Goal: Information Seeking & Learning: Check status

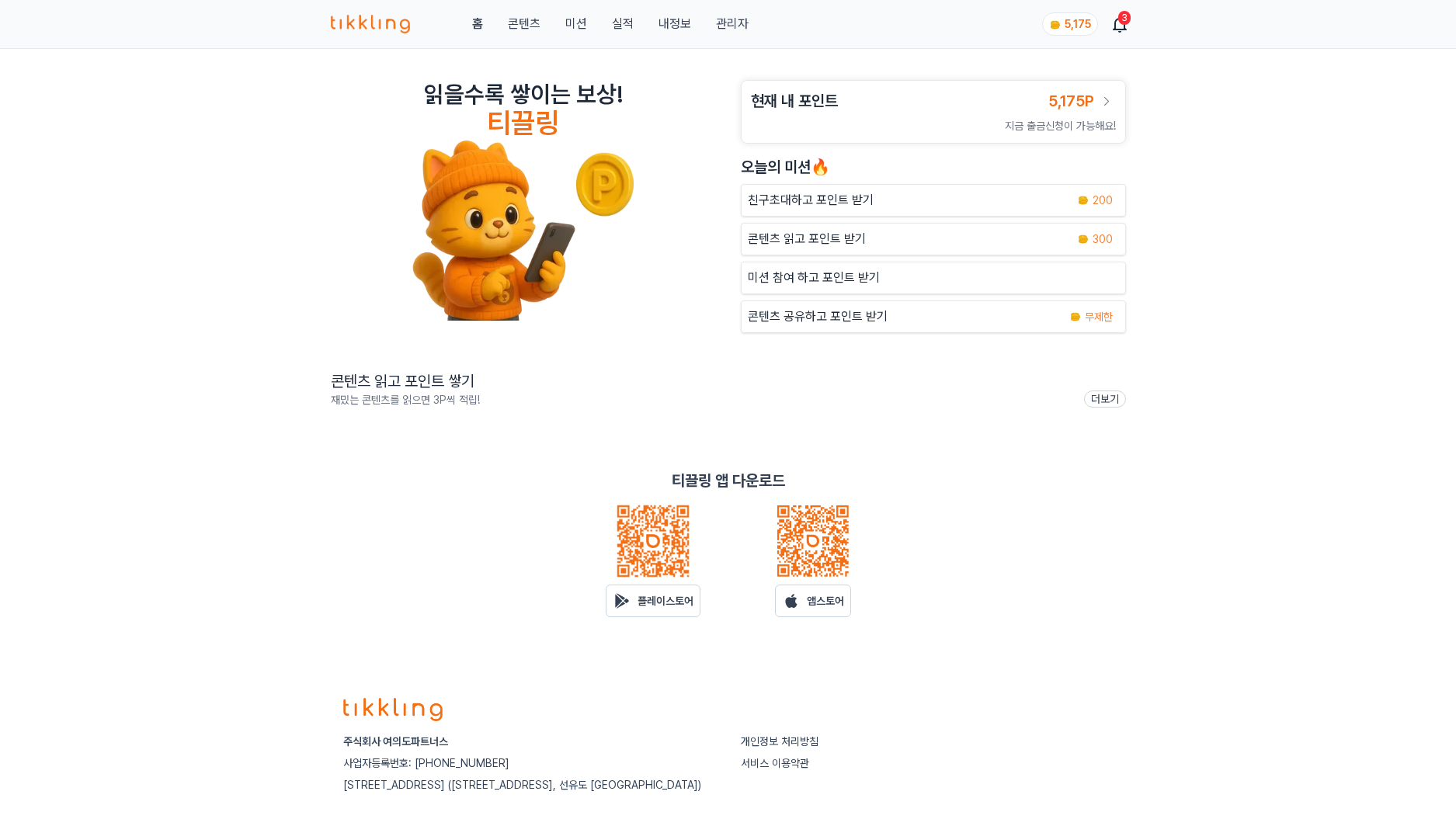
click at [728, 19] on link "관리자" at bounding box center [732, 24] width 33 height 19
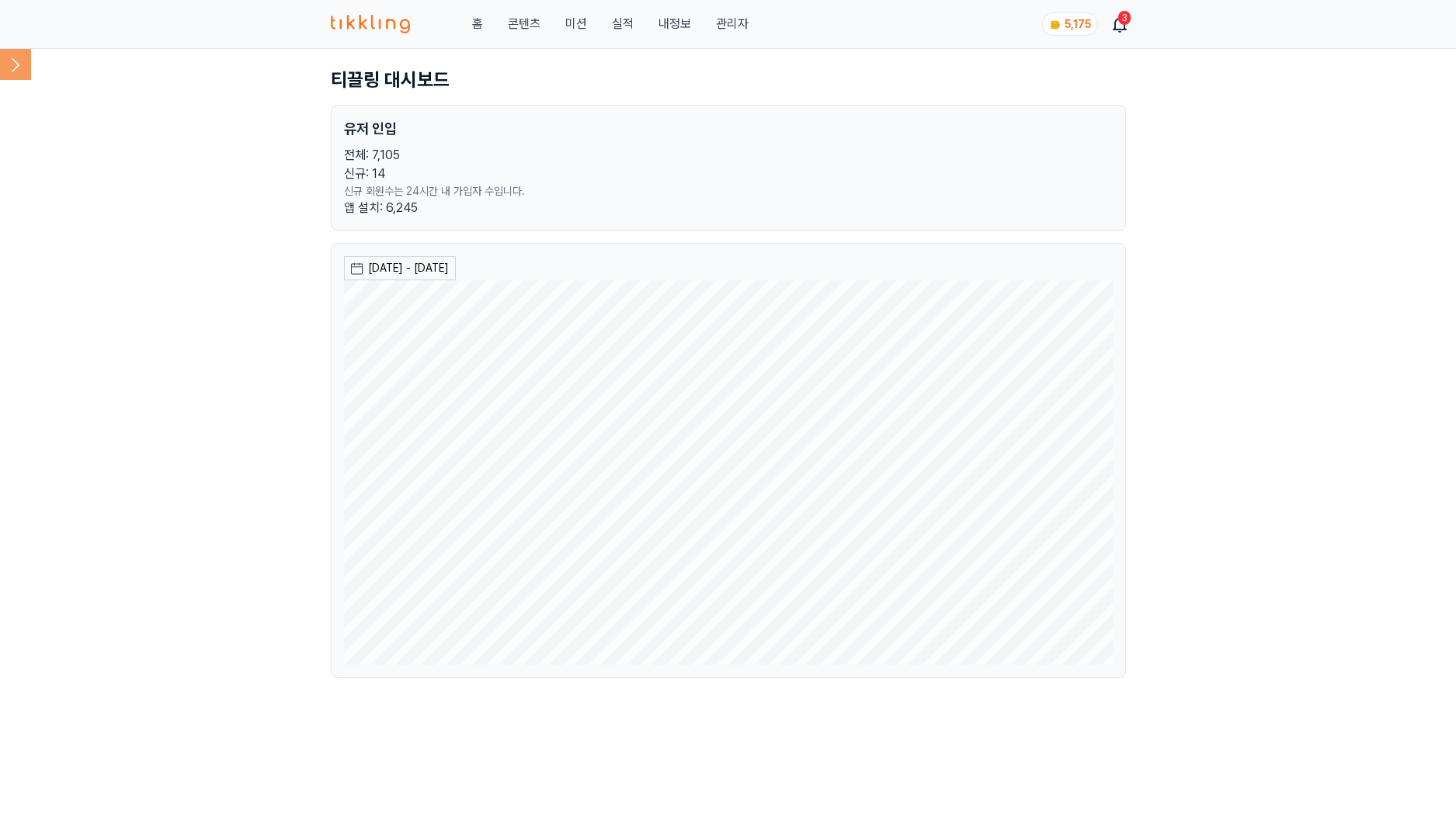
click at [21, 57] on icon at bounding box center [15, 64] width 31 height 31
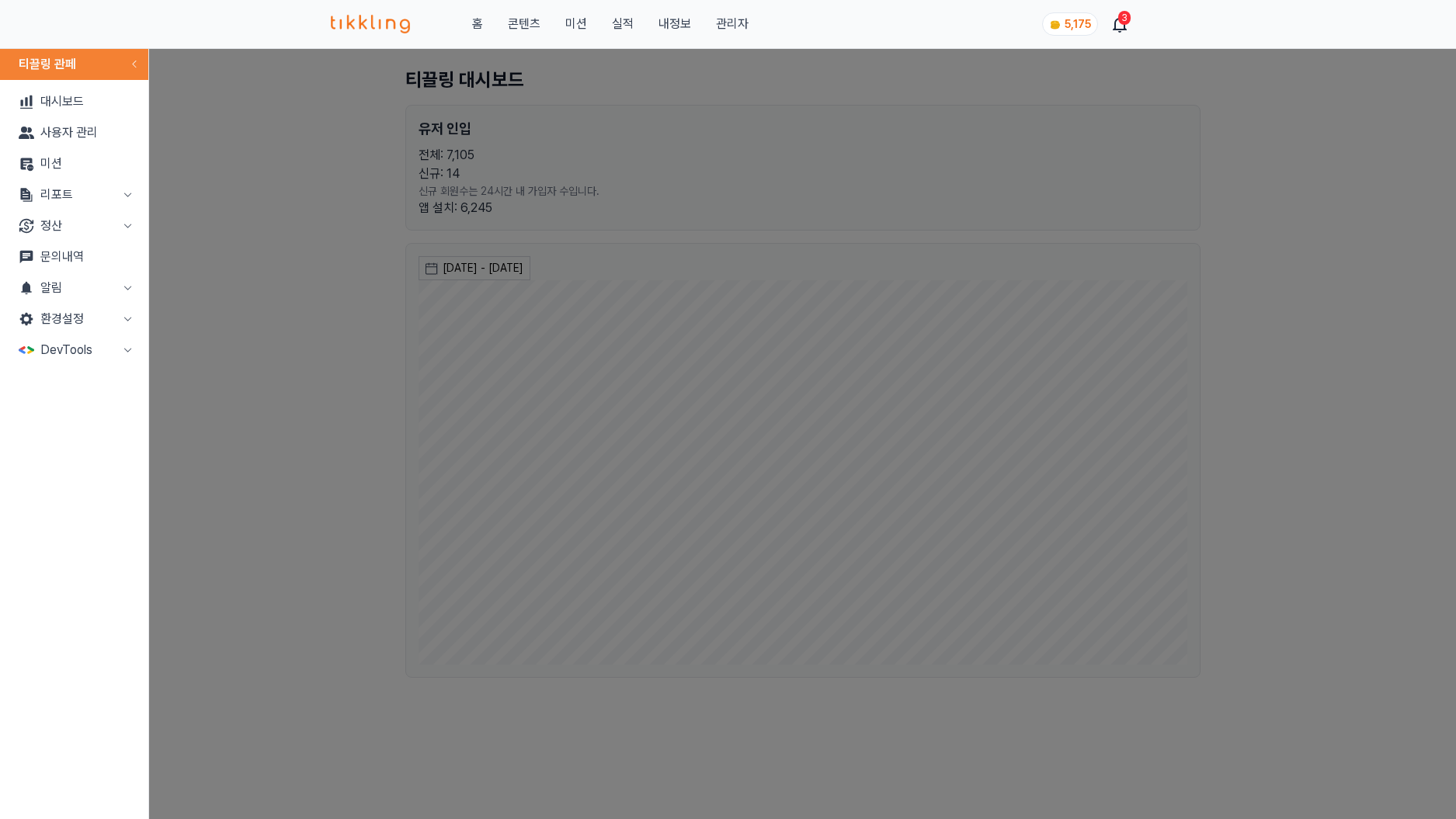
click at [112, 192] on button "리포트" at bounding box center [74, 194] width 136 height 31
click at [101, 234] on link "매출" at bounding box center [74, 225] width 136 height 31
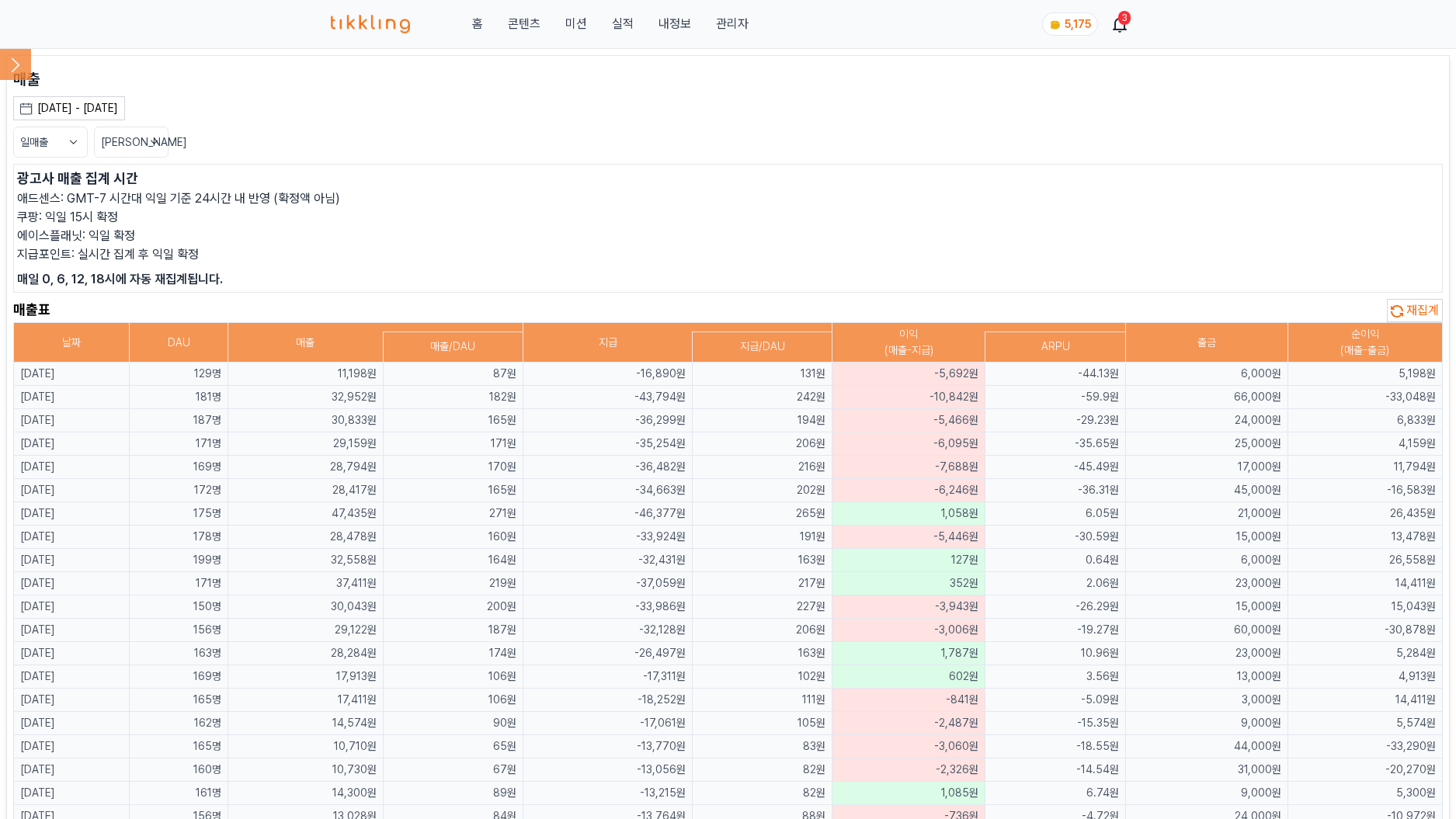
click at [1227, 361] on th "출금" at bounding box center [1206, 342] width 163 height 40
drag, startPoint x: 915, startPoint y: 376, endPoint x: 1030, endPoint y: 373, distance: 115.0
click at [1030, 373] on tr "[DATE] 129명 11,198원 87원 -16,890원 131원 -5,692원 -44.13원 6,000원 5,198원" at bounding box center [728, 374] width 1429 height 23
click at [970, 395] on td "-10,842원" at bounding box center [908, 397] width 153 height 23
